Goal: Transaction & Acquisition: Purchase product/service

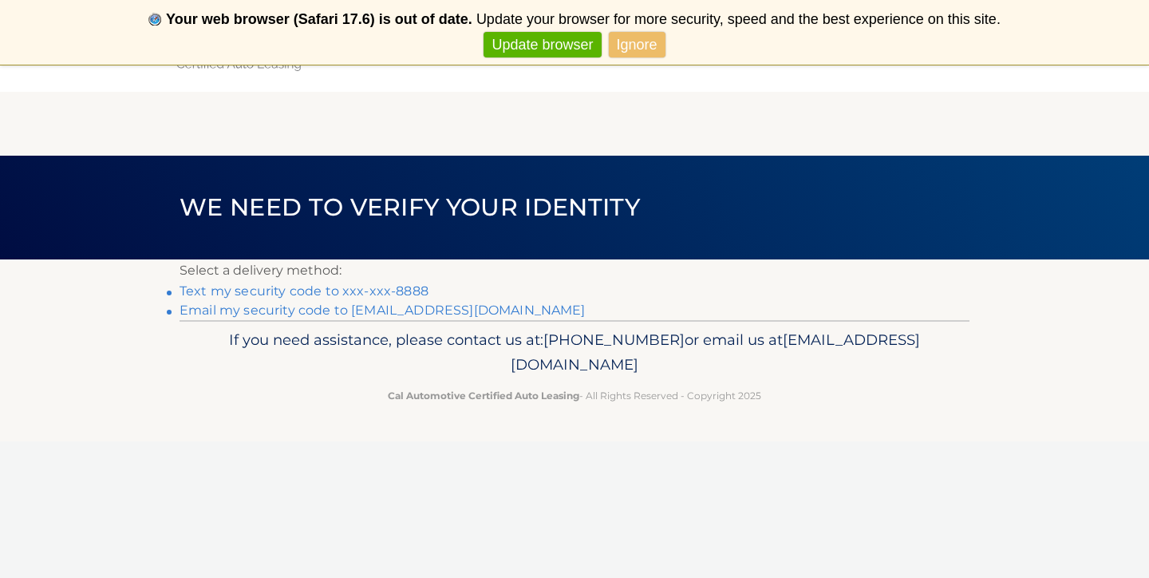
click at [406, 287] on link "Text my security code to xxx-xxx-8888" at bounding box center [303, 290] width 249 height 15
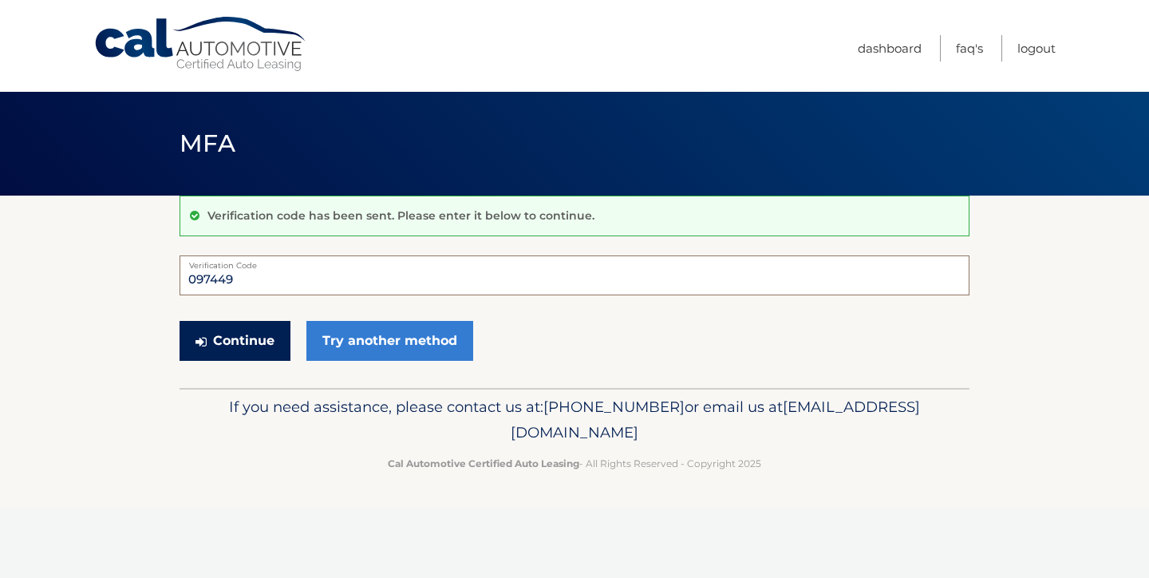
type input "097449"
click at [257, 348] on button "Continue" at bounding box center [234, 341] width 111 height 40
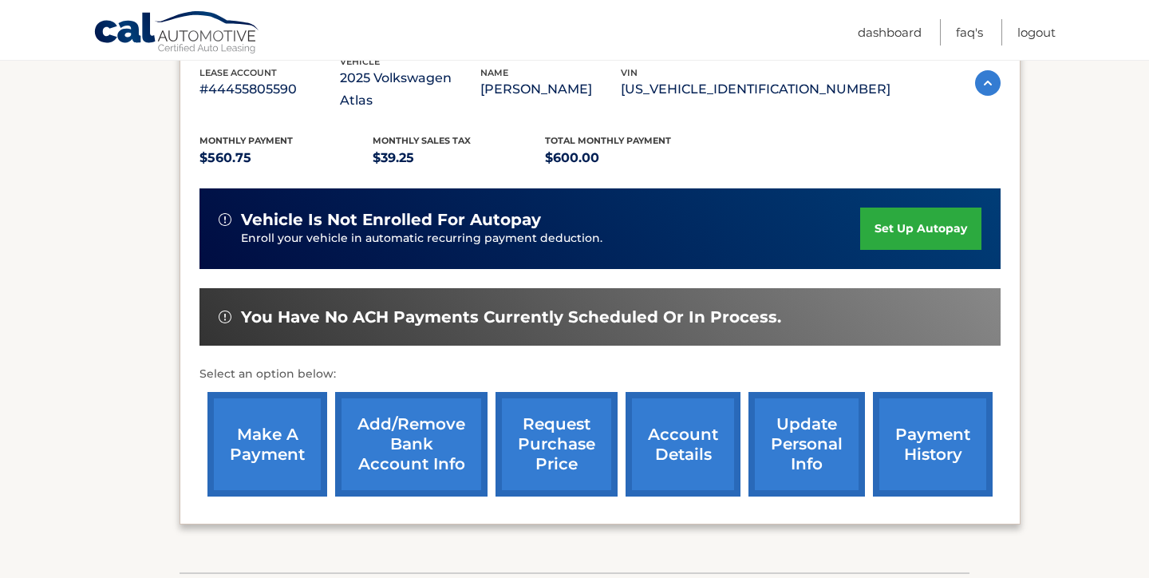
scroll to position [305, 0]
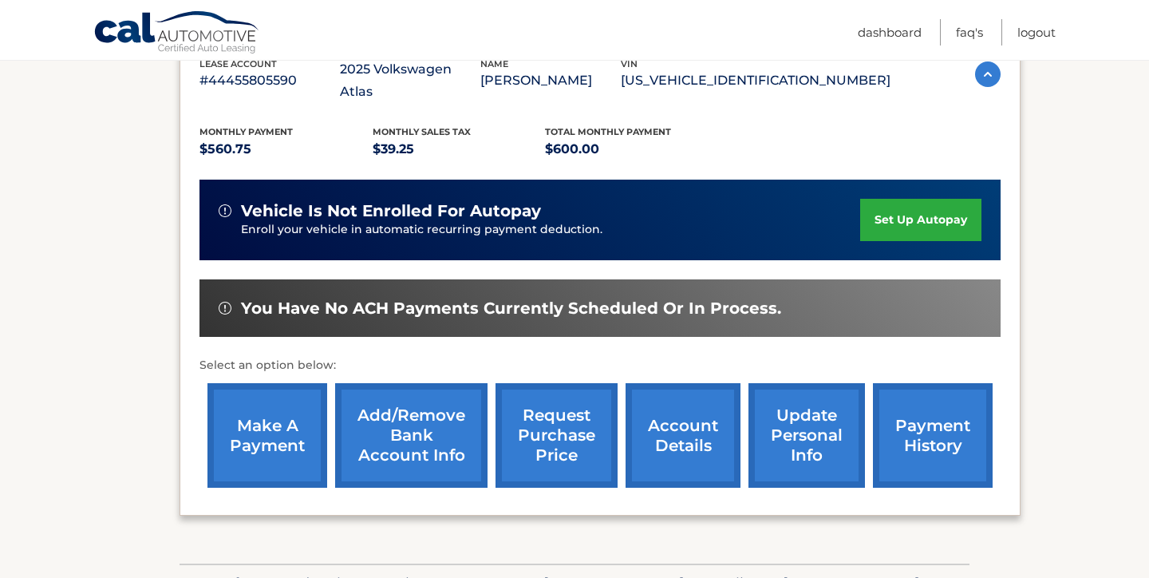
click at [254, 430] on link "make a payment" at bounding box center [267, 435] width 120 height 105
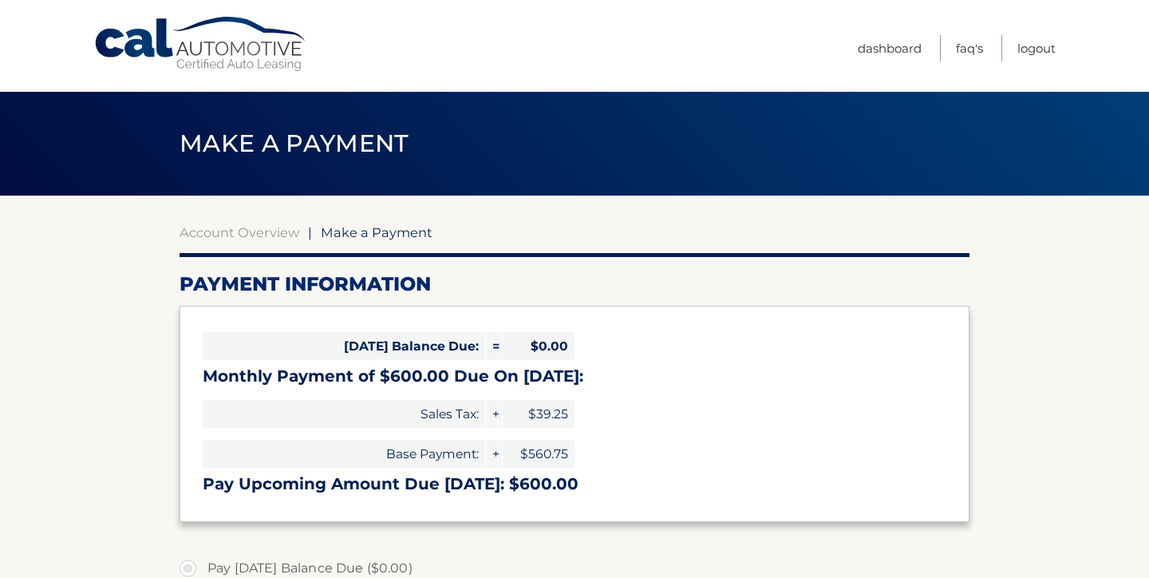
select select "Zjk4M2ZjZmUtMzlmNS00OWEzLWE3MGEtY2ZlZWQyNTZlZmM2"
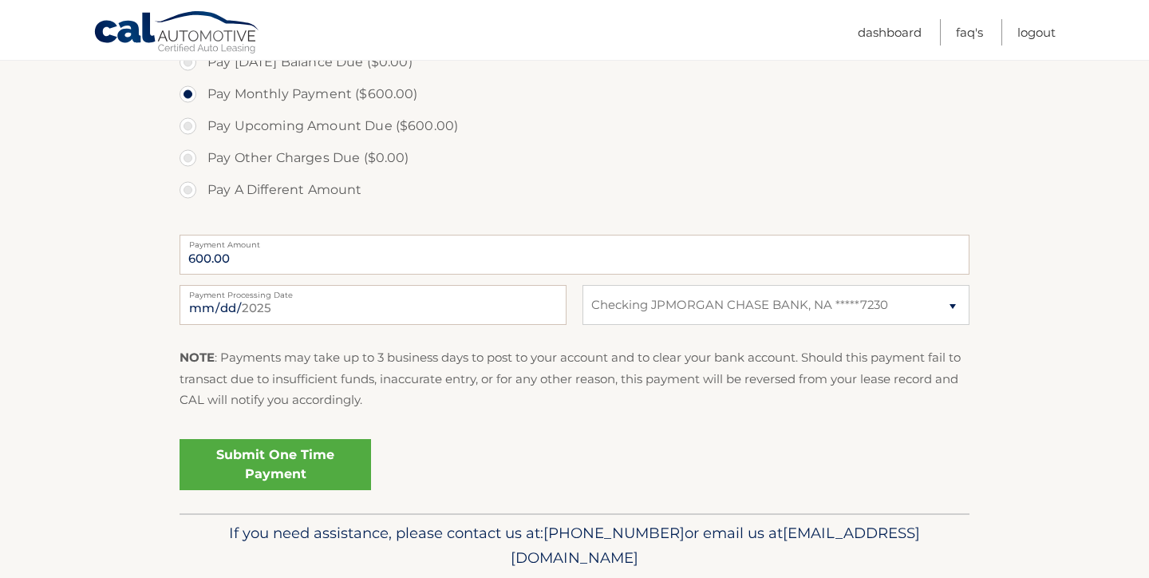
scroll to position [511, 0]
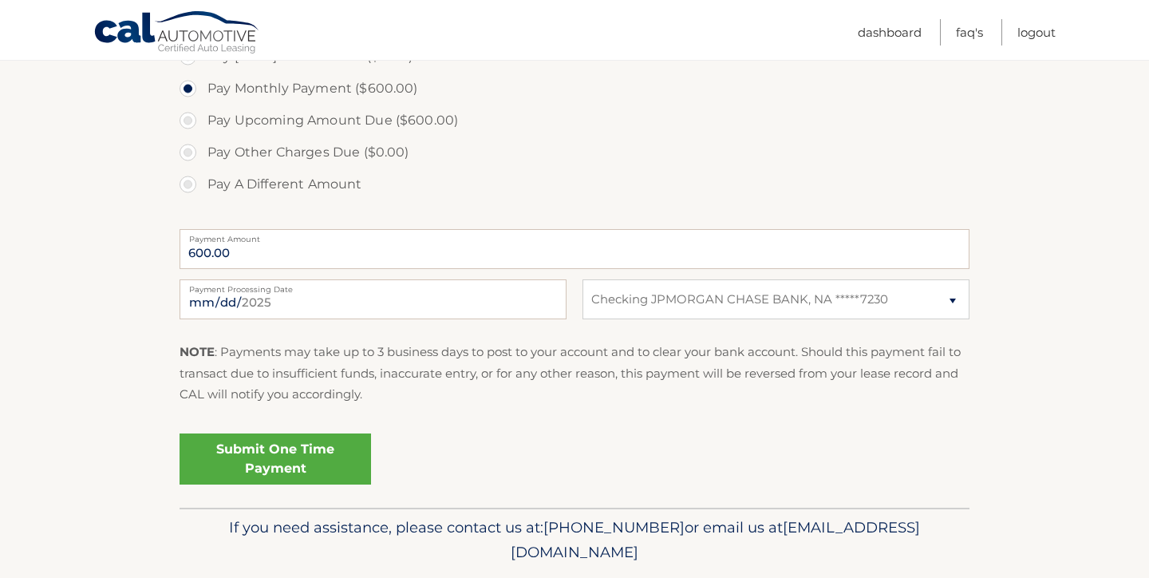
click at [249, 448] on link "Submit One Time Payment" at bounding box center [274, 458] width 191 height 51
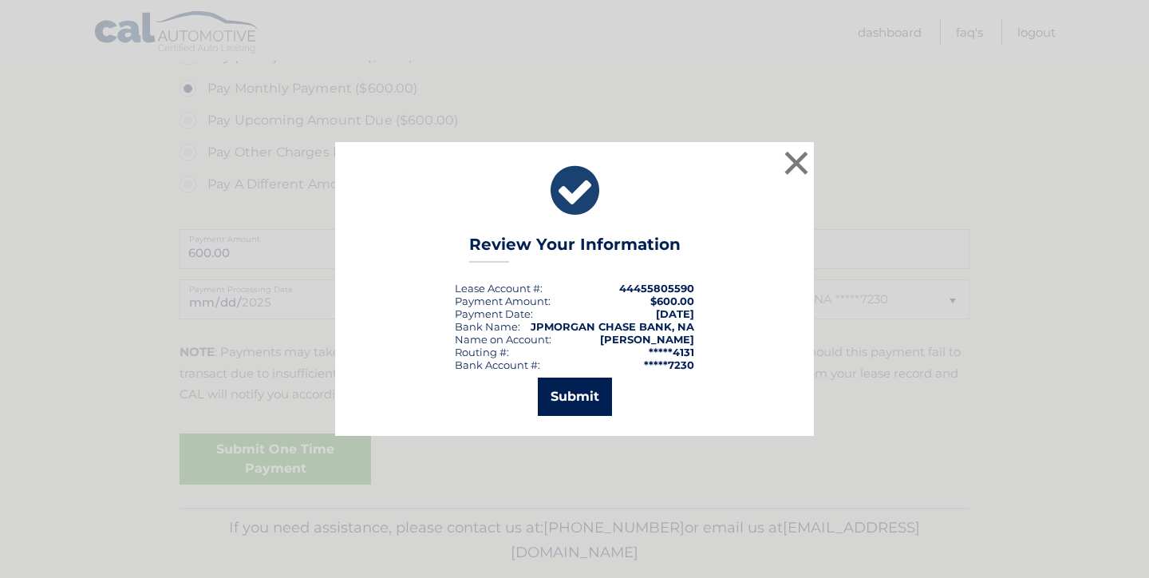
click at [550, 400] on button "Submit" at bounding box center [575, 396] width 74 height 38
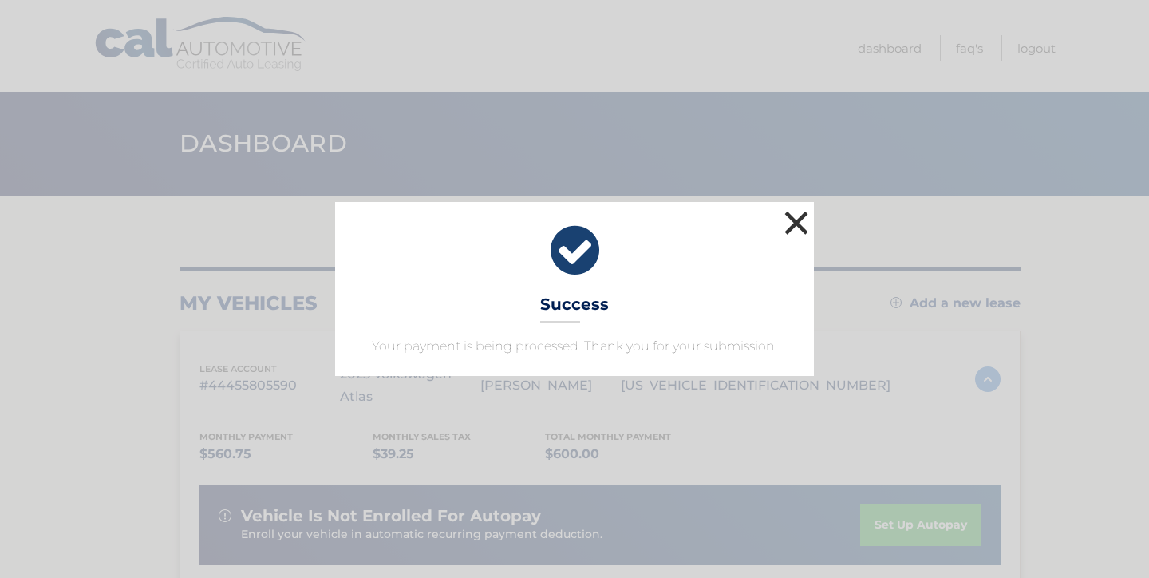
click at [791, 227] on button "×" at bounding box center [796, 223] width 32 height 32
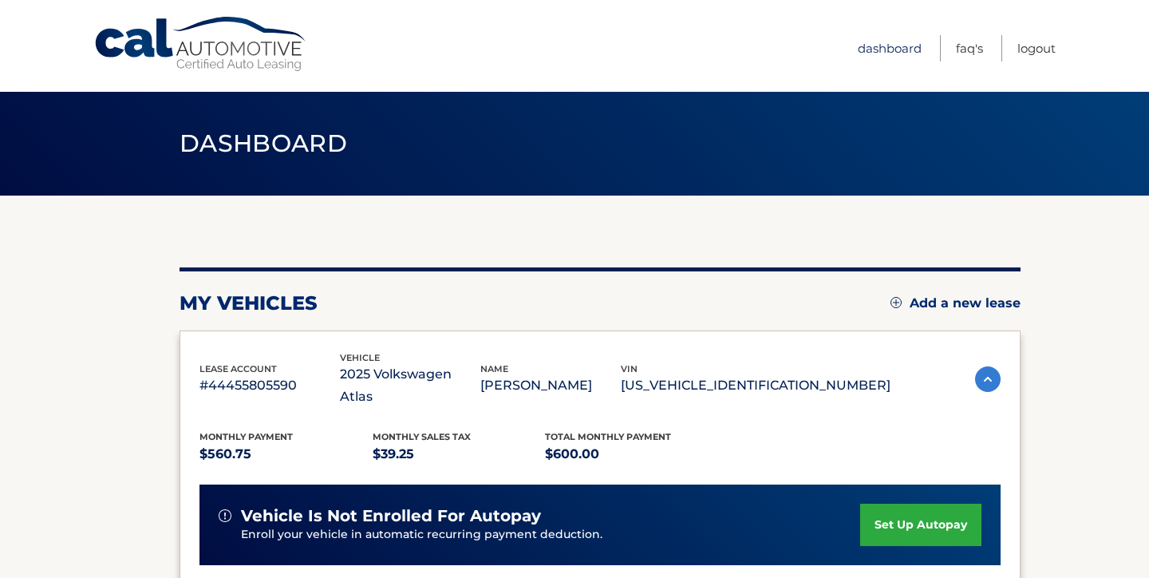
click at [879, 51] on link "Dashboard" at bounding box center [890, 48] width 64 height 26
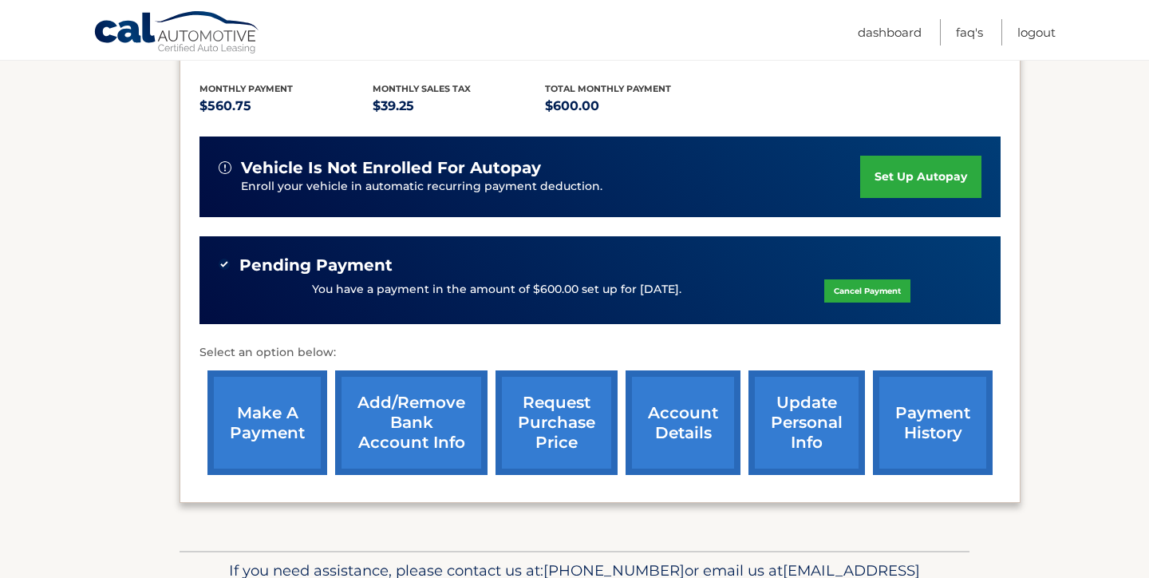
scroll to position [349, 0]
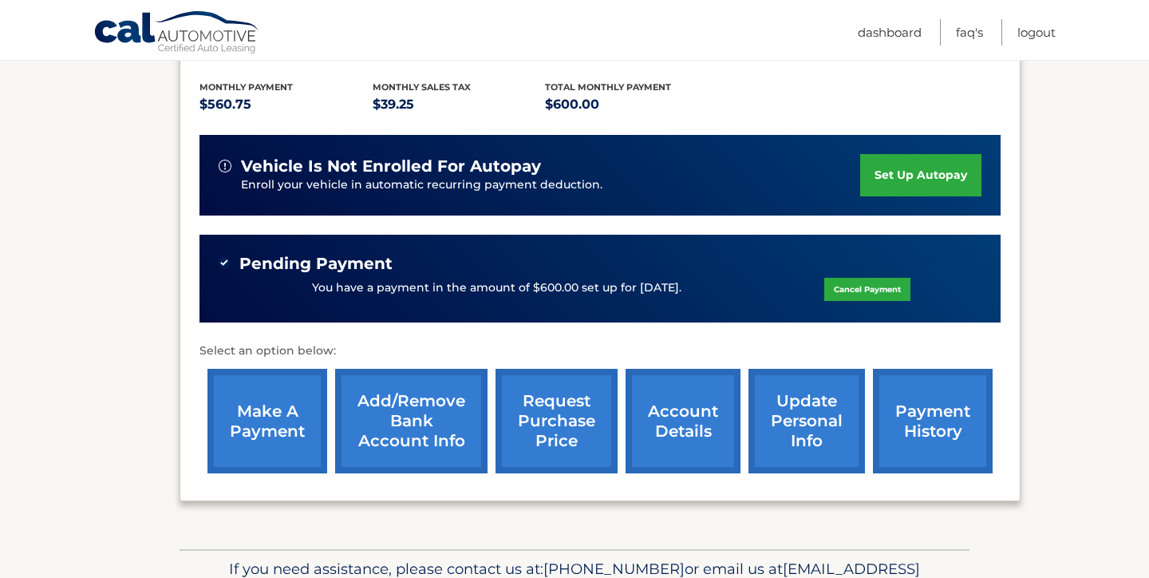
click at [907, 413] on link "payment history" at bounding box center [933, 421] width 120 height 105
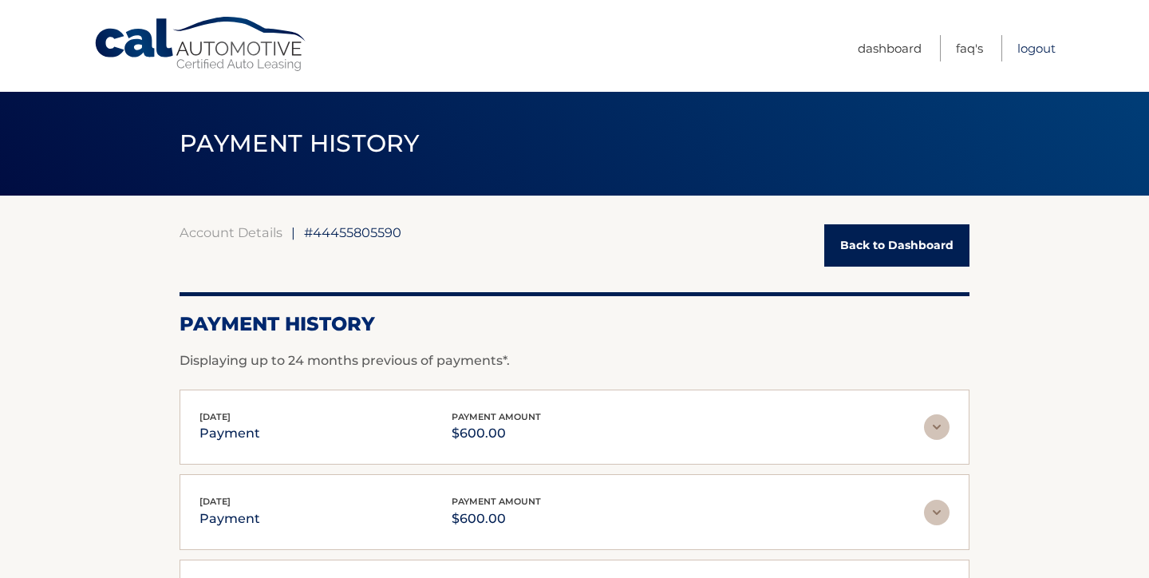
click at [1025, 45] on link "Logout" at bounding box center [1036, 48] width 38 height 26
